Goal: Book appointment/travel/reservation

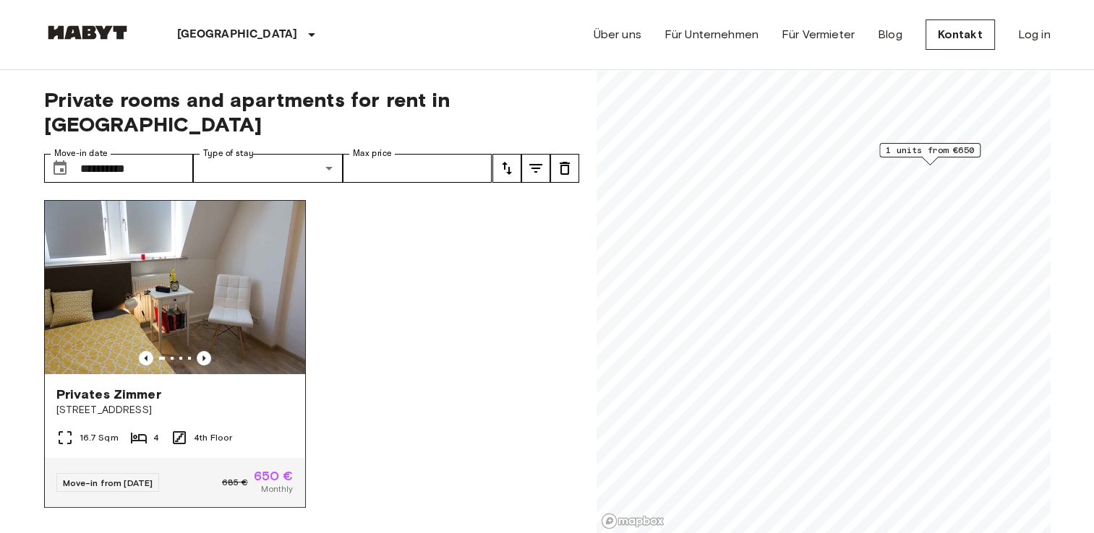
click at [102, 403] on span "[STREET_ADDRESS]" at bounding box center [174, 410] width 237 height 14
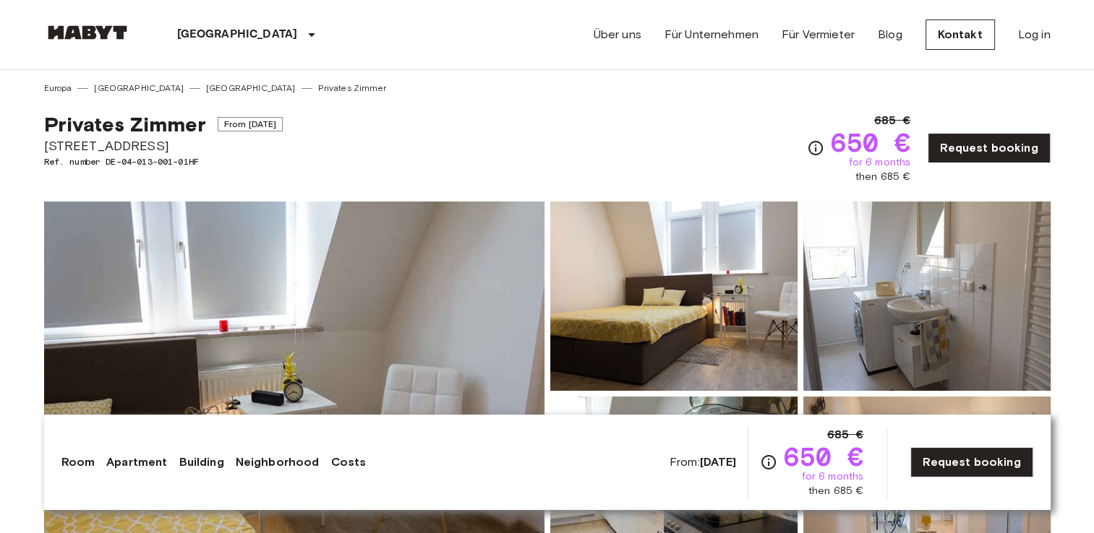
drag, startPoint x: 46, startPoint y: 145, endPoint x: 159, endPoint y: 143, distance: 112.8
click at [159, 143] on span "[STREET_ADDRESS]" at bounding box center [163, 146] width 239 height 19
copy span "[STREET_ADDRESS]"
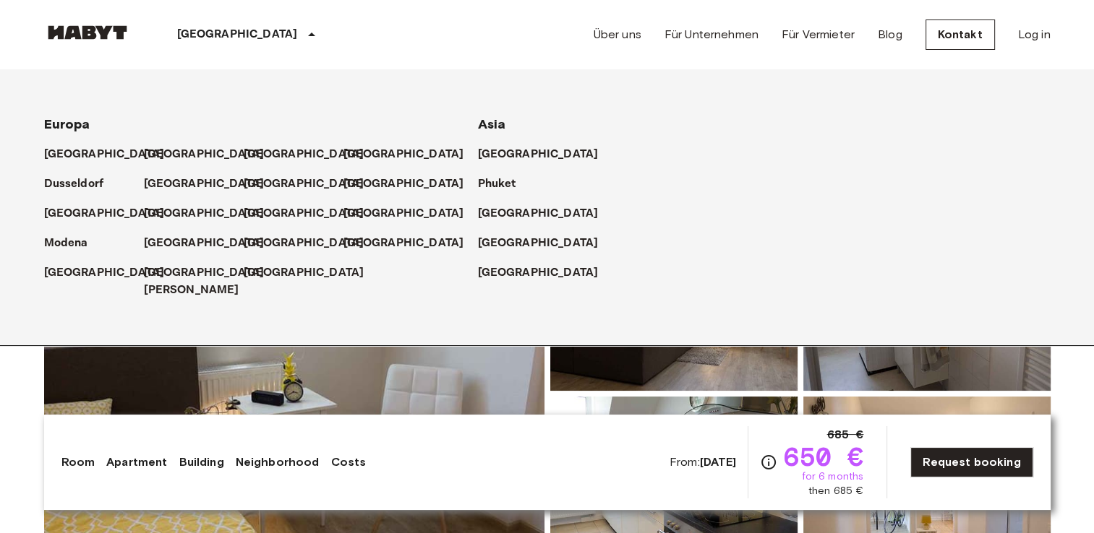
click at [205, 33] on p "[GEOGRAPHIC_DATA]" at bounding box center [237, 34] width 121 height 17
click at [108, 34] on img at bounding box center [87, 32] width 87 height 14
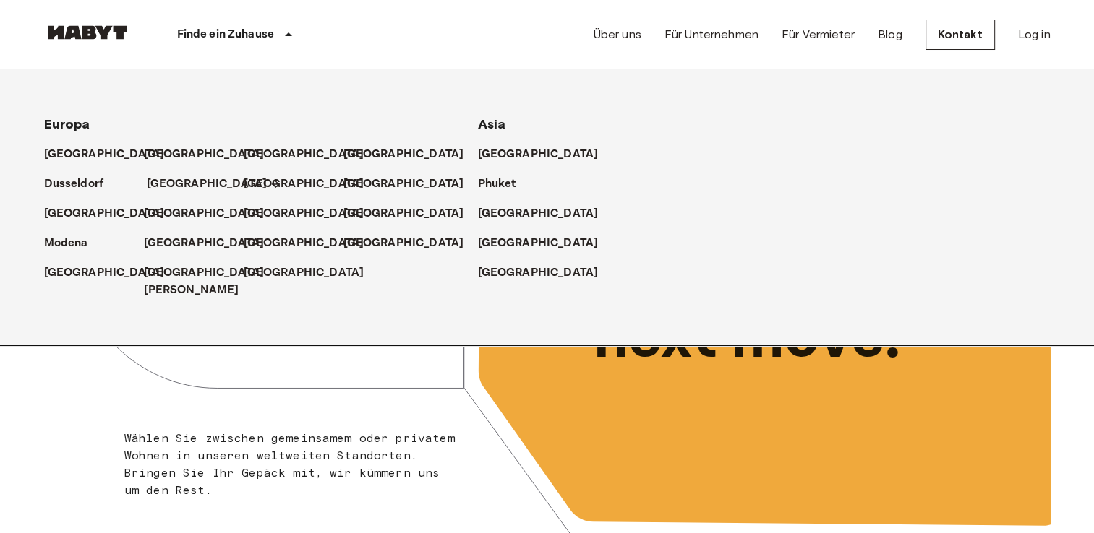
click at [178, 181] on p "[GEOGRAPHIC_DATA]" at bounding box center [207, 184] width 121 height 17
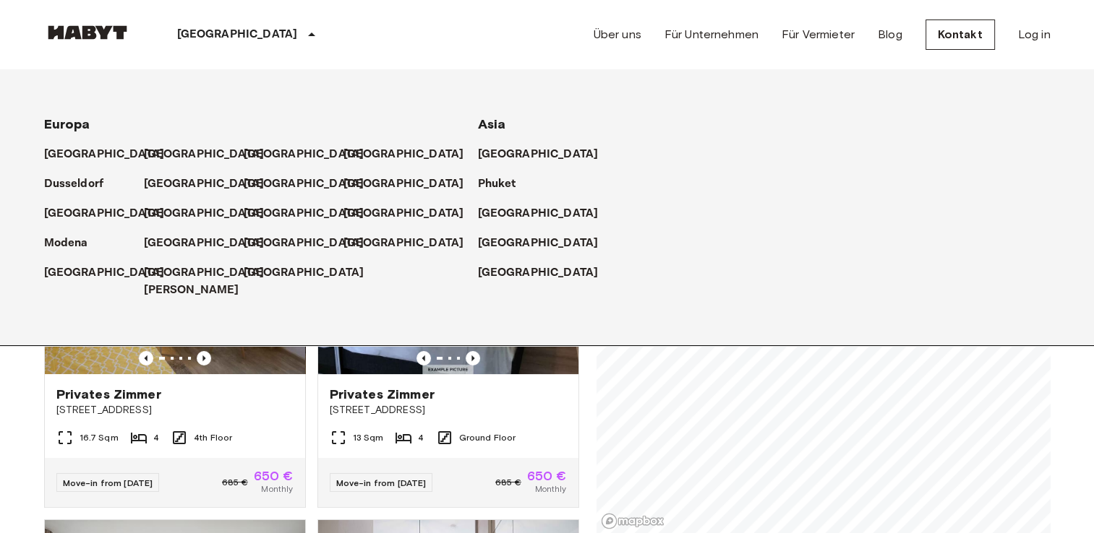
click at [303, 38] on icon at bounding box center [311, 34] width 17 height 17
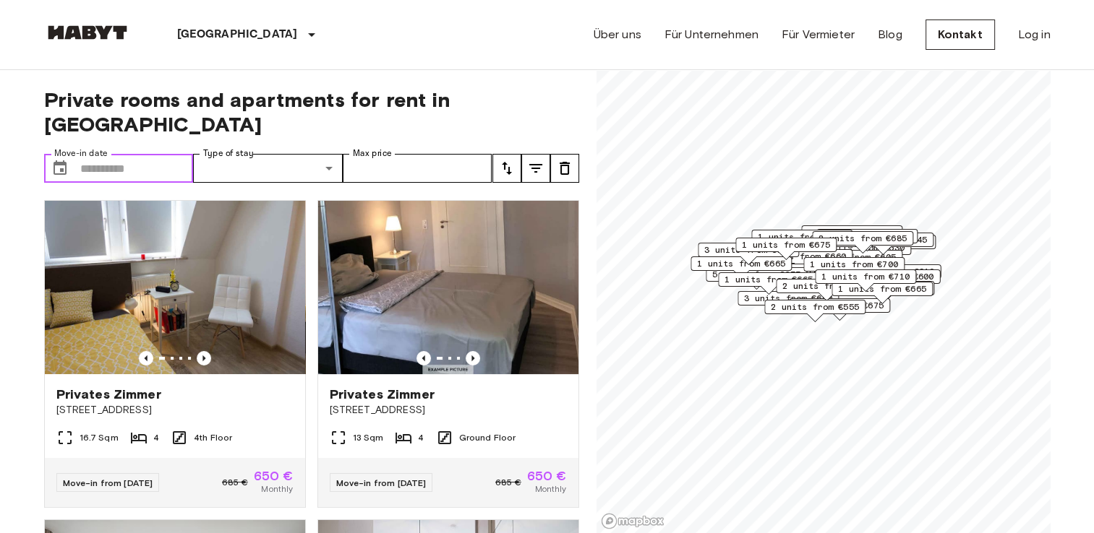
click at [95, 154] on input "Move-in date" at bounding box center [136, 168] width 113 height 29
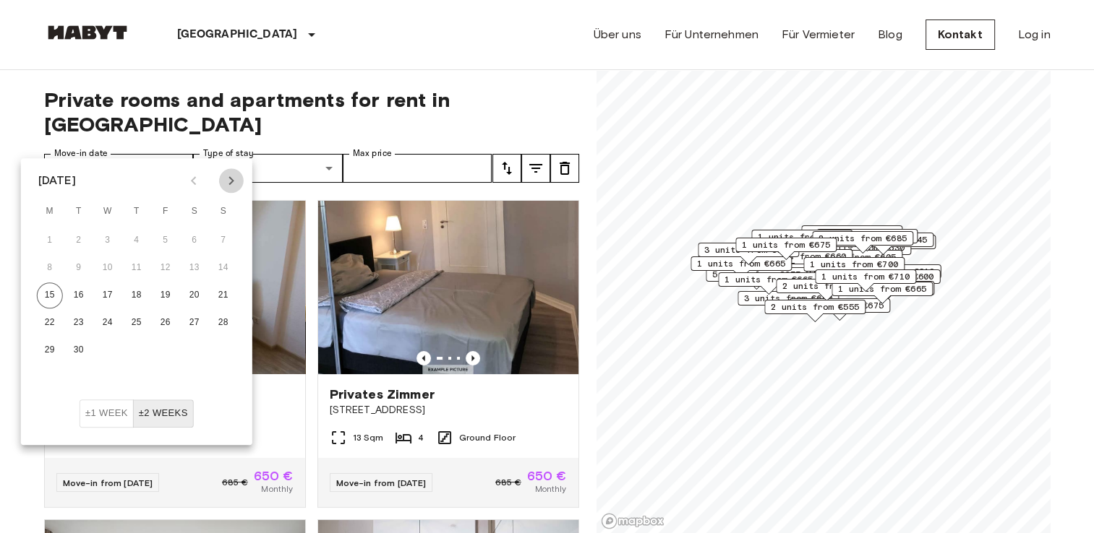
click at [223, 178] on icon "Next month" at bounding box center [231, 180] width 17 height 17
click at [116, 244] on button "1" at bounding box center [108, 241] width 26 height 26
type input "**********"
